Goal: Information Seeking & Learning: Find specific fact

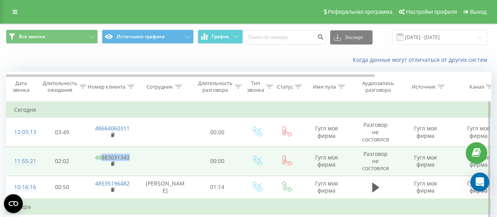
drag, startPoint x: 137, startPoint y: 156, endPoint x: 102, endPoint y: 157, distance: 35.0
click at [102, 157] on td "48883031343" at bounding box center [112, 160] width 51 height 29
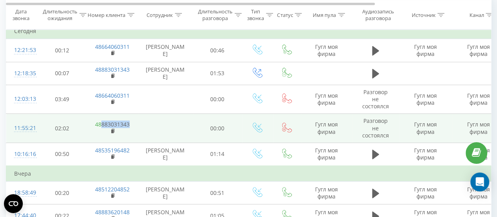
drag, startPoint x: 135, startPoint y: 125, endPoint x: 101, endPoint y: 123, distance: 34.6
click at [101, 123] on td "48883031343" at bounding box center [112, 128] width 51 height 29
copy link "883031343"
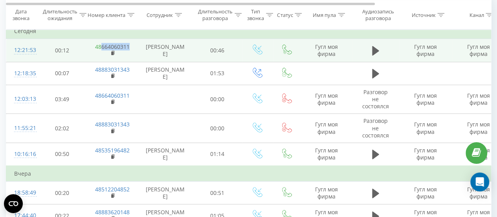
drag, startPoint x: 135, startPoint y: 48, endPoint x: 102, endPoint y: 46, distance: 33.1
click at [102, 46] on td "48664060311" at bounding box center [112, 50] width 51 height 23
copy link "664060311"
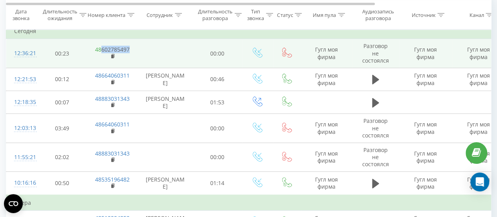
click at [101, 51] on td "48602785497" at bounding box center [112, 53] width 51 height 29
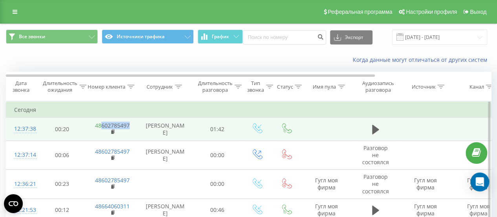
drag, startPoint x: 134, startPoint y: 122, endPoint x: 101, endPoint y: 126, distance: 34.0
click at [101, 126] on td "48602785497" at bounding box center [112, 129] width 51 height 23
copy link "602785497"
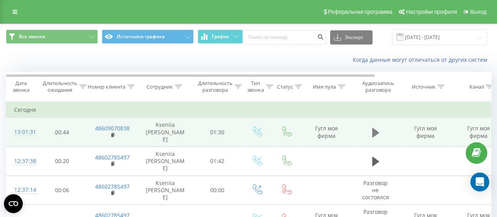
click at [373, 130] on icon at bounding box center [375, 131] width 7 height 9
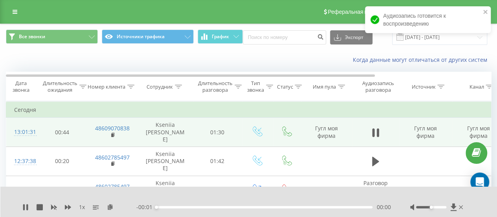
click at [163, 208] on div "00:00" at bounding box center [264, 207] width 216 height 2
click at [162, 208] on div "00:02" at bounding box center [264, 207] width 216 height 2
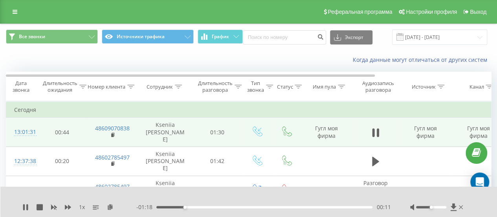
click at [22, 206] on div "1 x - 01:18 00:11 00:11" at bounding box center [248, 201] width 497 height 30
click at [25, 207] on icon at bounding box center [25, 207] width 6 height 6
drag, startPoint x: 130, startPoint y: 119, endPoint x: 101, endPoint y: 124, distance: 29.5
click at [101, 124] on td "48609070838" at bounding box center [112, 132] width 51 height 29
copy link "609070838"
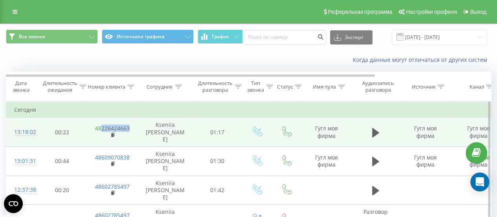
drag, startPoint x: 136, startPoint y: 125, endPoint x: 101, endPoint y: 124, distance: 35.8
click at [101, 124] on td "48226424663" at bounding box center [112, 132] width 51 height 29
copy link "226424663"
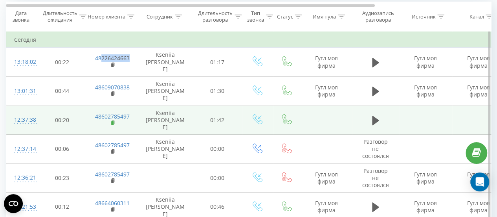
scroll to position [79, 0]
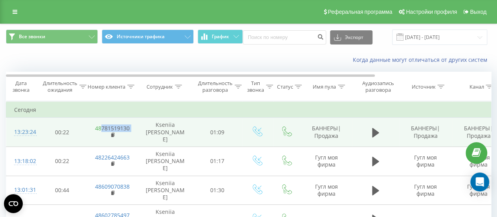
drag, startPoint x: 138, startPoint y: 125, endPoint x: 100, endPoint y: 124, distance: 37.7
click at [100, 124] on tr "13:23:24 00:22 48781519130 Kseniia [PERSON_NAME] 01:09 БАННЕРЫ|Продажа БАННЕРЫ|…" at bounding box center [324, 132] width 637 height 29
copy td "781519130"
click at [102, 125] on td "48602463189" at bounding box center [112, 132] width 51 height 29
click at [102, 125] on link "48602463189" at bounding box center [112, 127] width 35 height 7
